Goal: Task Accomplishment & Management: Manage account settings

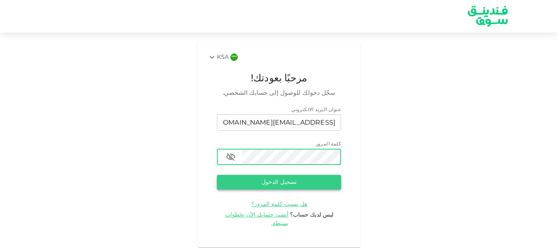
click at [322, 183] on button "تسجيل الدخول" at bounding box center [279, 182] width 124 height 15
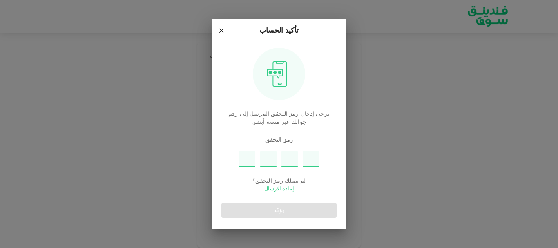
click at [222, 33] on h2 "تأكيد الحساب" at bounding box center [279, 31] width 135 height 24
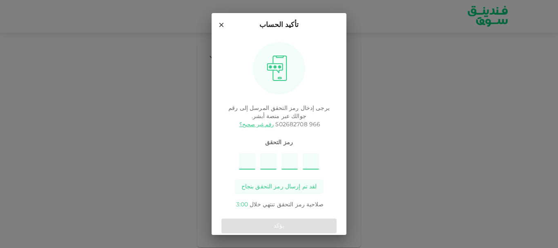
click at [225, 27] on icon at bounding box center [221, 24] width 7 height 7
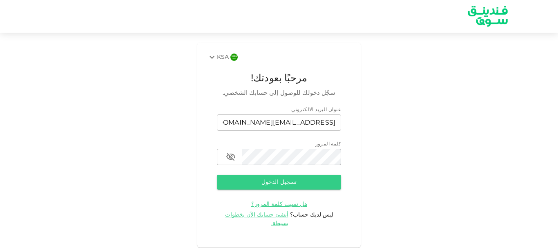
click at [215, 58] on icon at bounding box center [212, 57] width 10 height 10
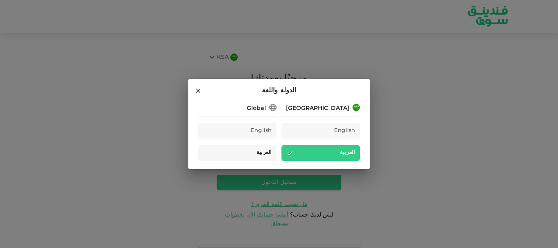
click at [257, 152] on div "العربية" at bounding box center [237, 153] width 78 height 16
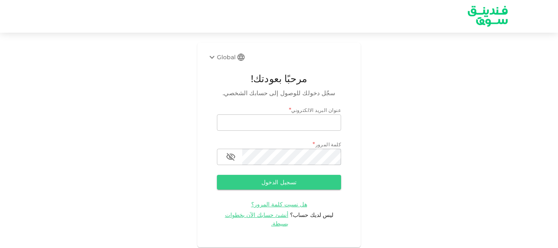
type input "[EMAIL_ADDRESS][DOMAIN_NAME]"
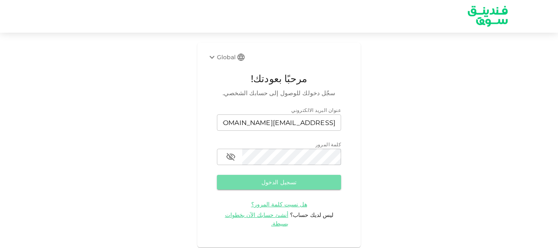
click at [307, 184] on button "تسجيل الدخول" at bounding box center [279, 182] width 124 height 15
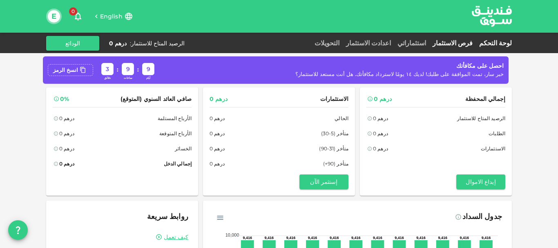
click at [467, 42] on link "فرص الاستثمار" at bounding box center [453, 43] width 47 height 8
